Goal: Task Accomplishment & Management: Manage account settings

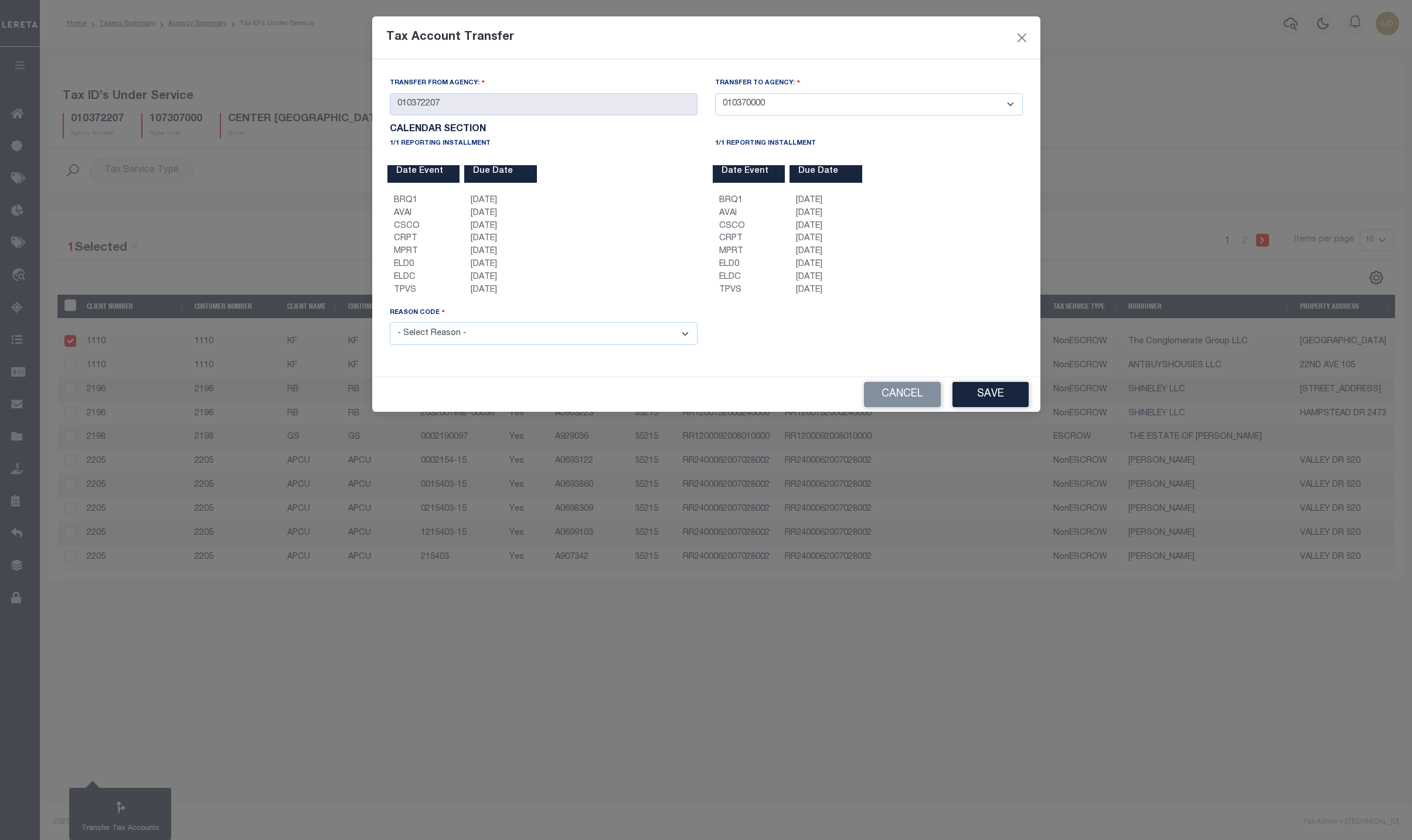
select select "010370000"
click at [904, 403] on button "Cancel" at bounding box center [902, 394] width 77 height 25
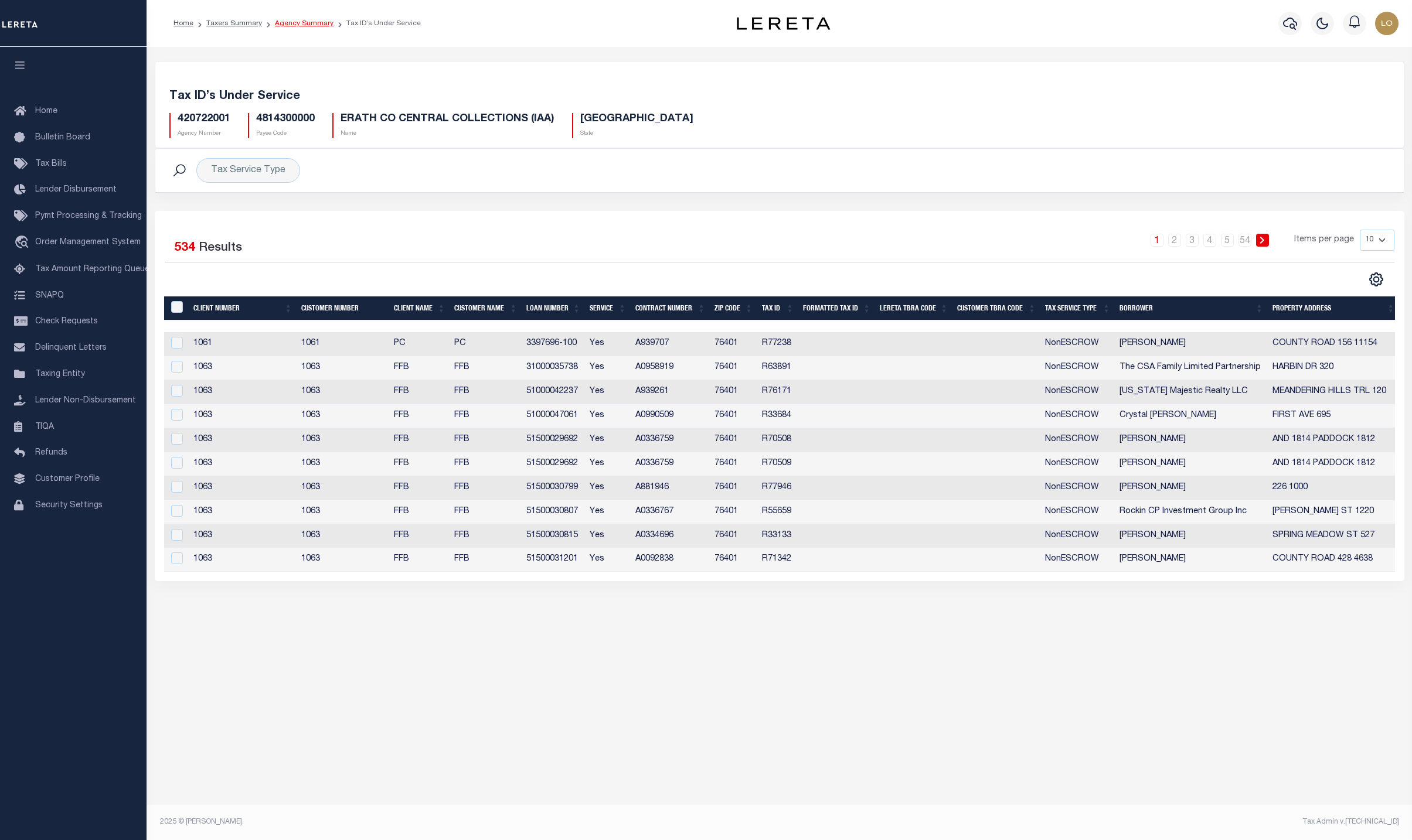
click at [292, 27] on link "Agency Summary" at bounding box center [304, 23] width 59 height 7
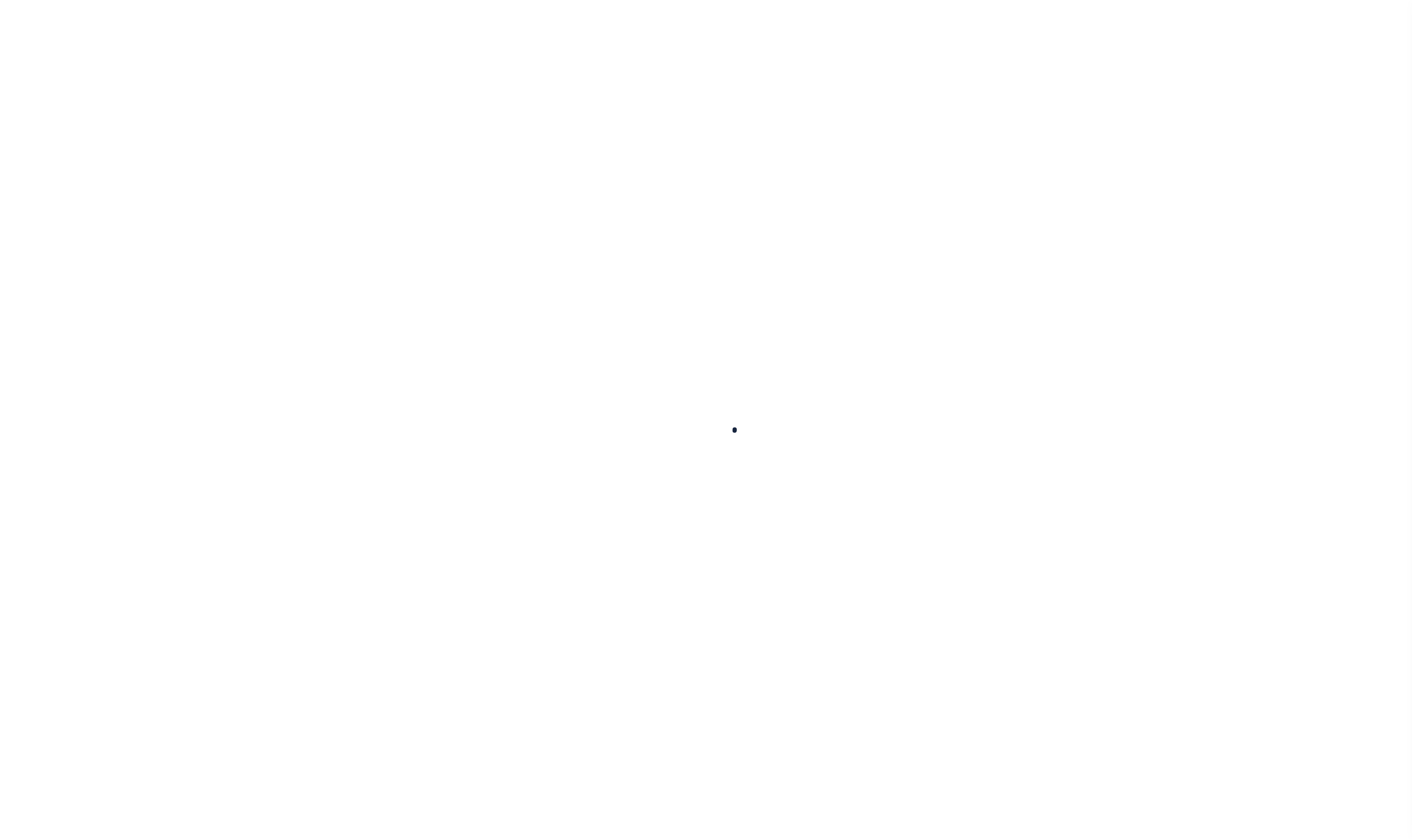
select select
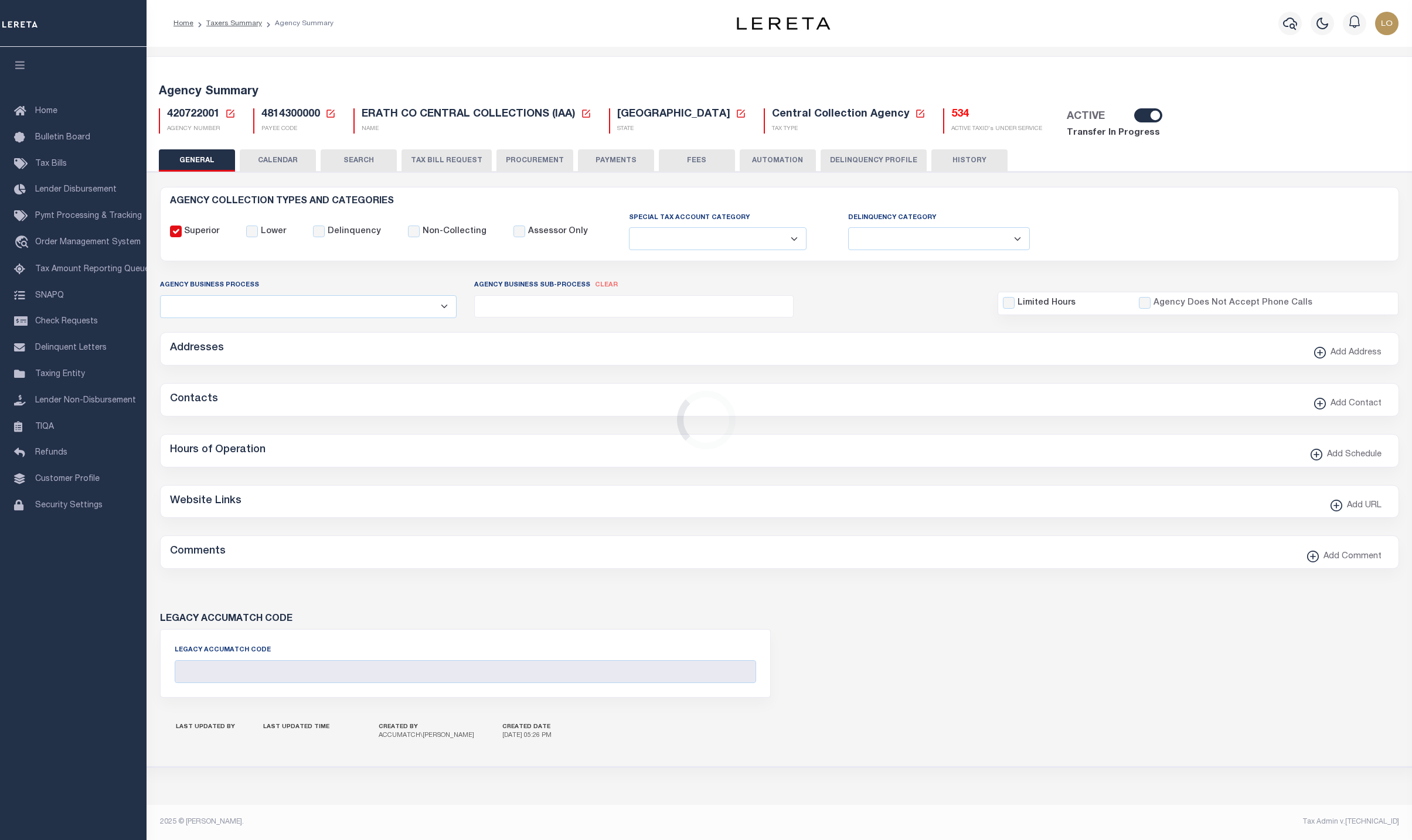
checkbox input "false"
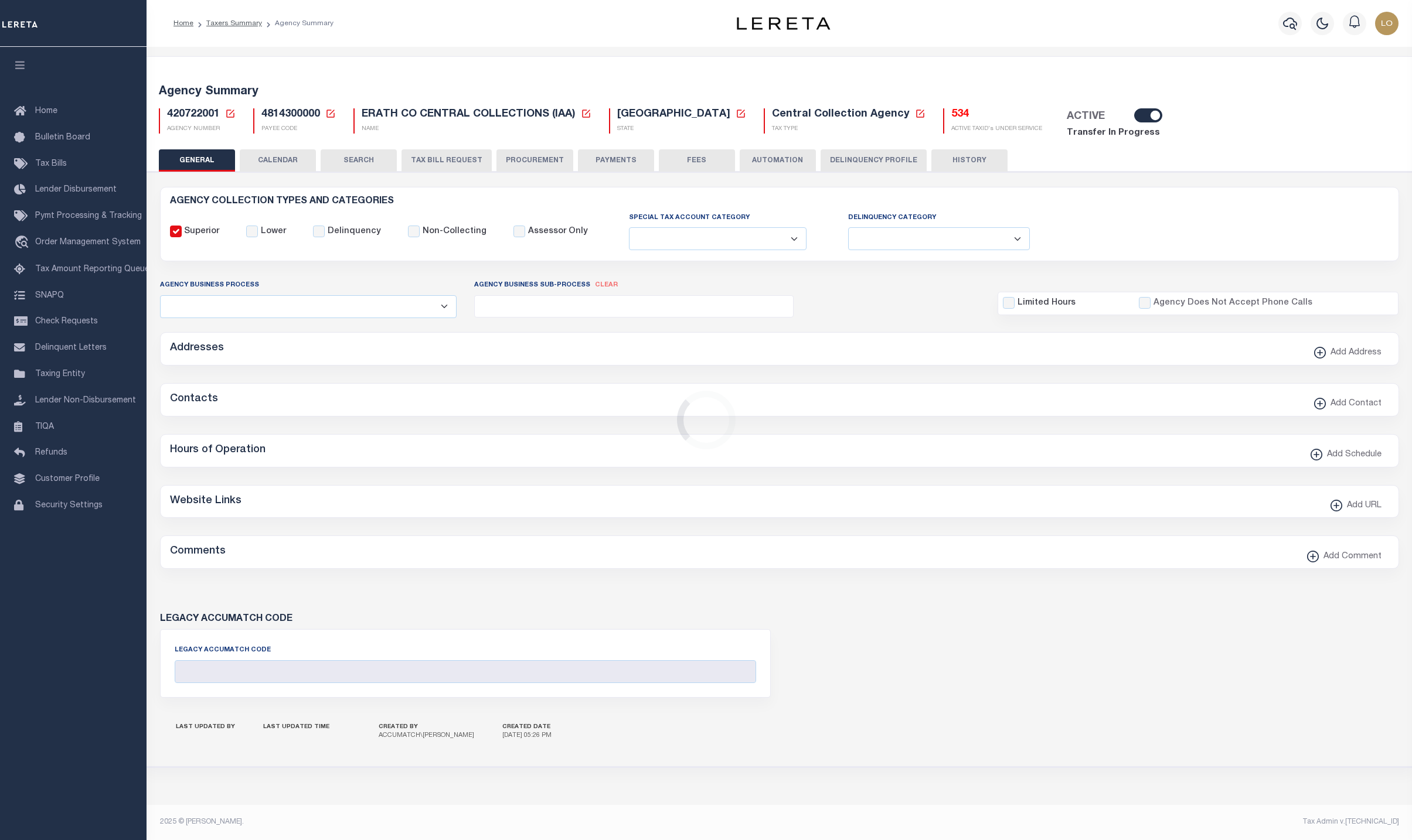
type input "4814300000"
